Goal: Transaction & Acquisition: Download file/media

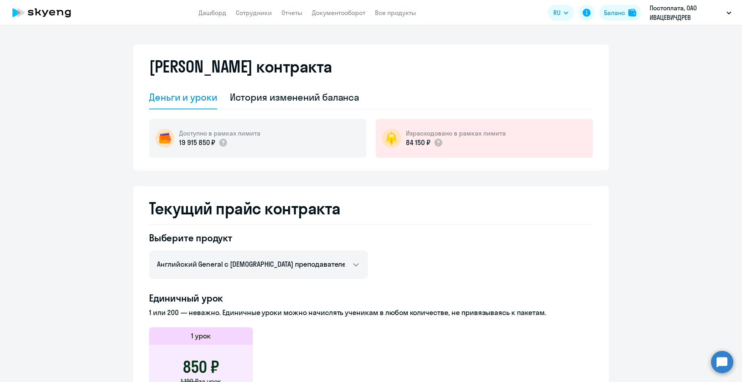
select select "english_adult_not_native_speaker"
click at [335, 13] on link "Документооборот" at bounding box center [339, 13] width 54 height 8
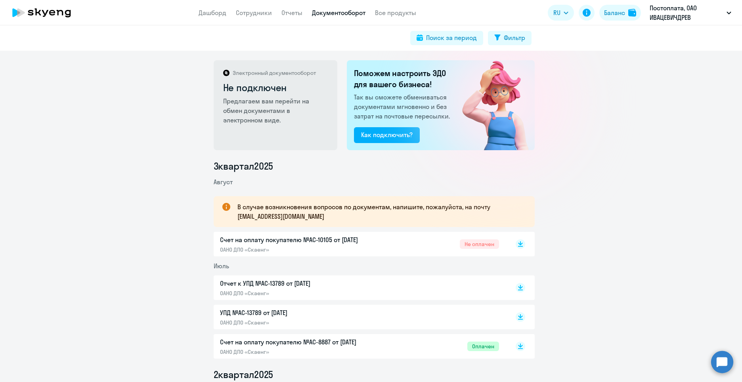
click at [359, 242] on p "Счет на оплату покупателю №AC-10105 от [DATE]" at bounding box center [303, 240] width 167 height 10
click at [518, 290] on icon at bounding box center [520, 290] width 5 height 1
click at [516, 317] on rect at bounding box center [521, 317] width 10 height 10
